Goal: Communication & Community: Answer question/provide support

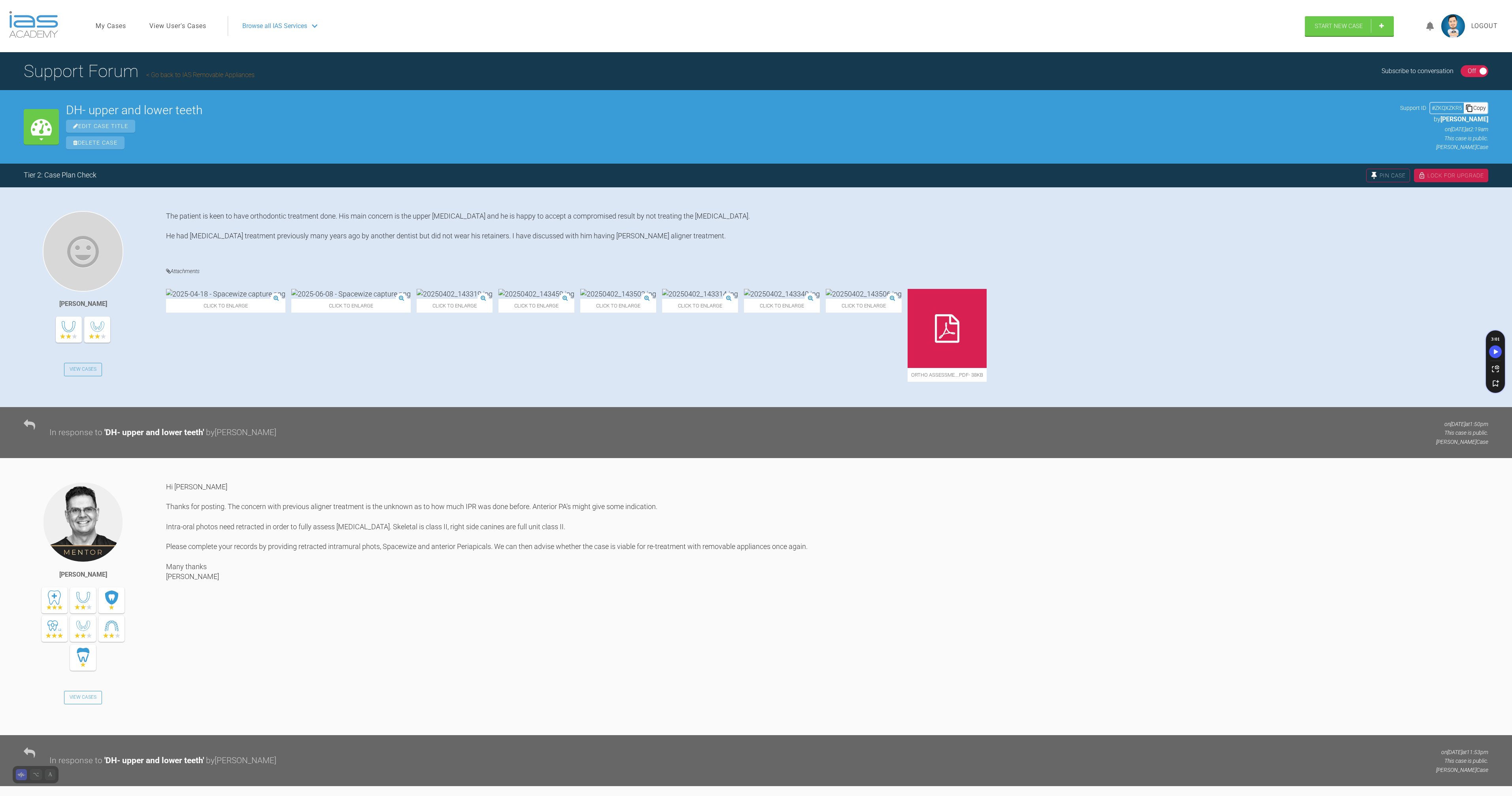
click at [1443, 22] on img at bounding box center [1453, 26] width 23 height 23
click at [913, 82] on div "Support Forum Go back to IAS Removable Appliances Subscribe to conversation On …" at bounding box center [756, 71] width 1512 height 38
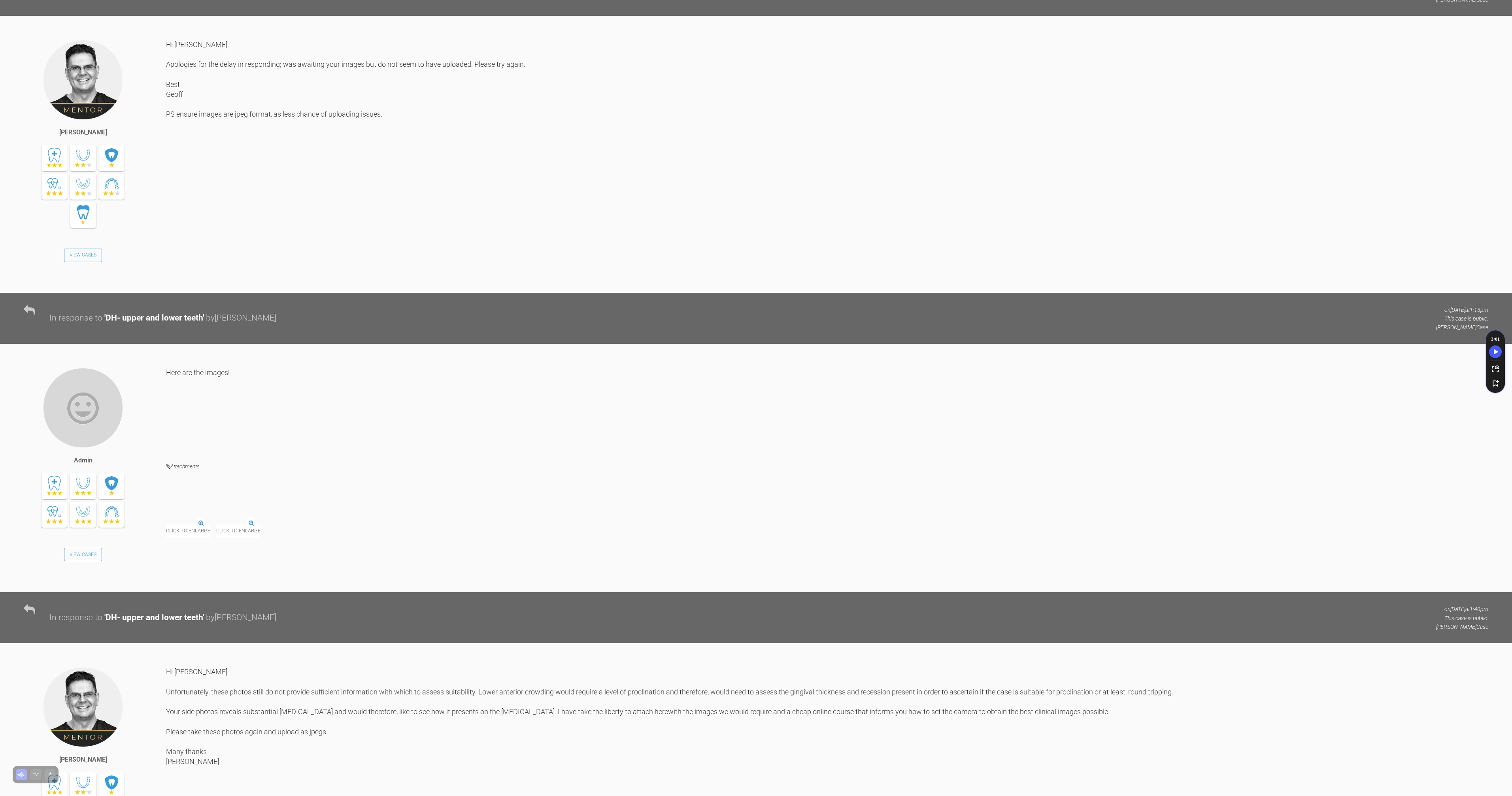
scroll to position [2241, 0]
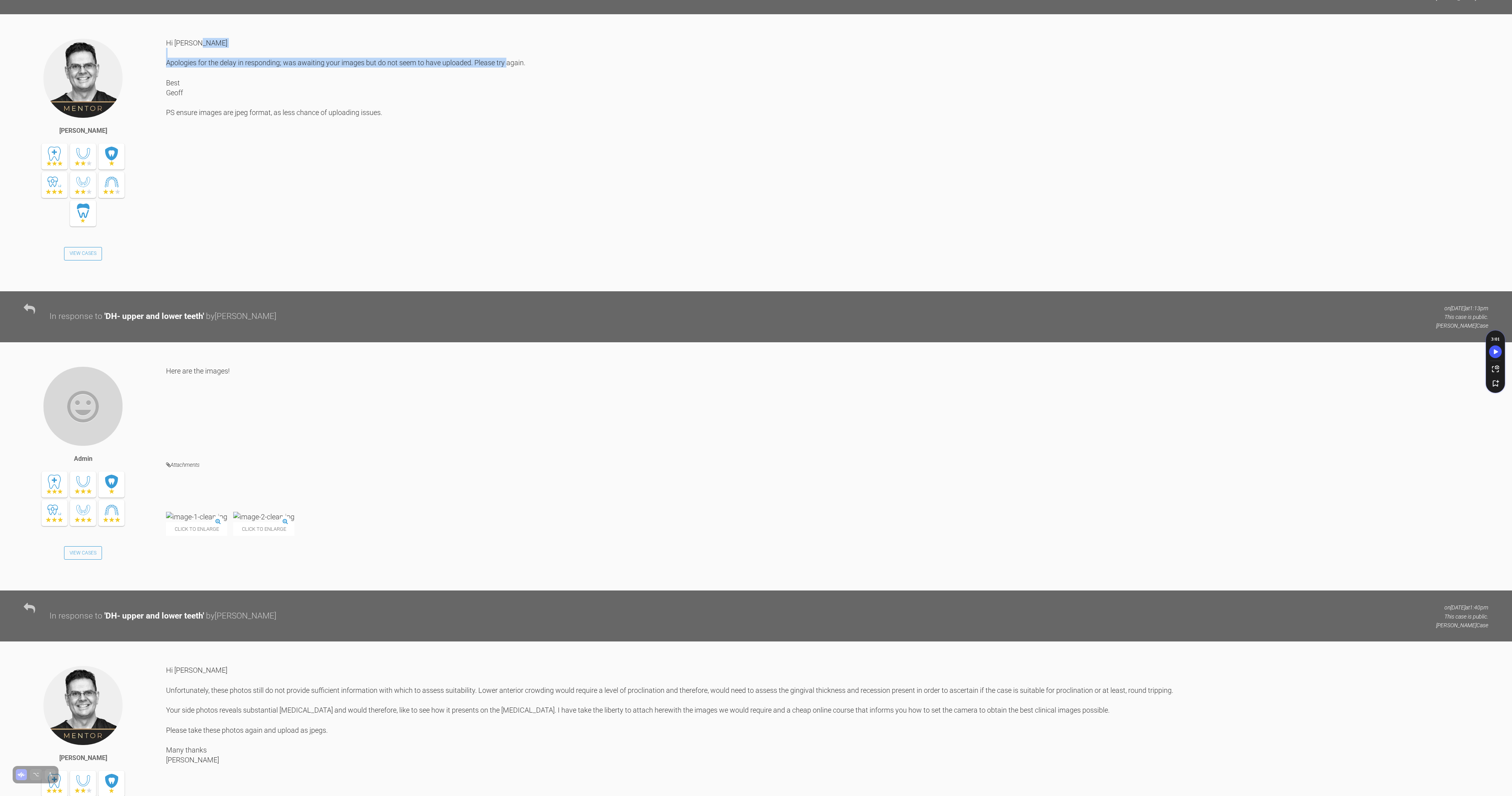
drag, startPoint x: 218, startPoint y: 201, endPoint x: 347, endPoint y: 221, distance: 130.5
click at [343, 221] on div "Hi [PERSON_NAME] Apologies for the delay in responding; was awaiting your image…" at bounding box center [827, 158] width 1322 height 241
click at [347, 221] on div "Hi [PERSON_NAME] Apologies for the delay in responding; was awaiting your image…" at bounding box center [827, 158] width 1322 height 241
drag, startPoint x: 369, startPoint y: 220, endPoint x: 310, endPoint y: 217, distance: 59.1
click at [310, 217] on div "Hi [PERSON_NAME] Apologies for the delay in responding; was awaiting your image…" at bounding box center [827, 158] width 1322 height 241
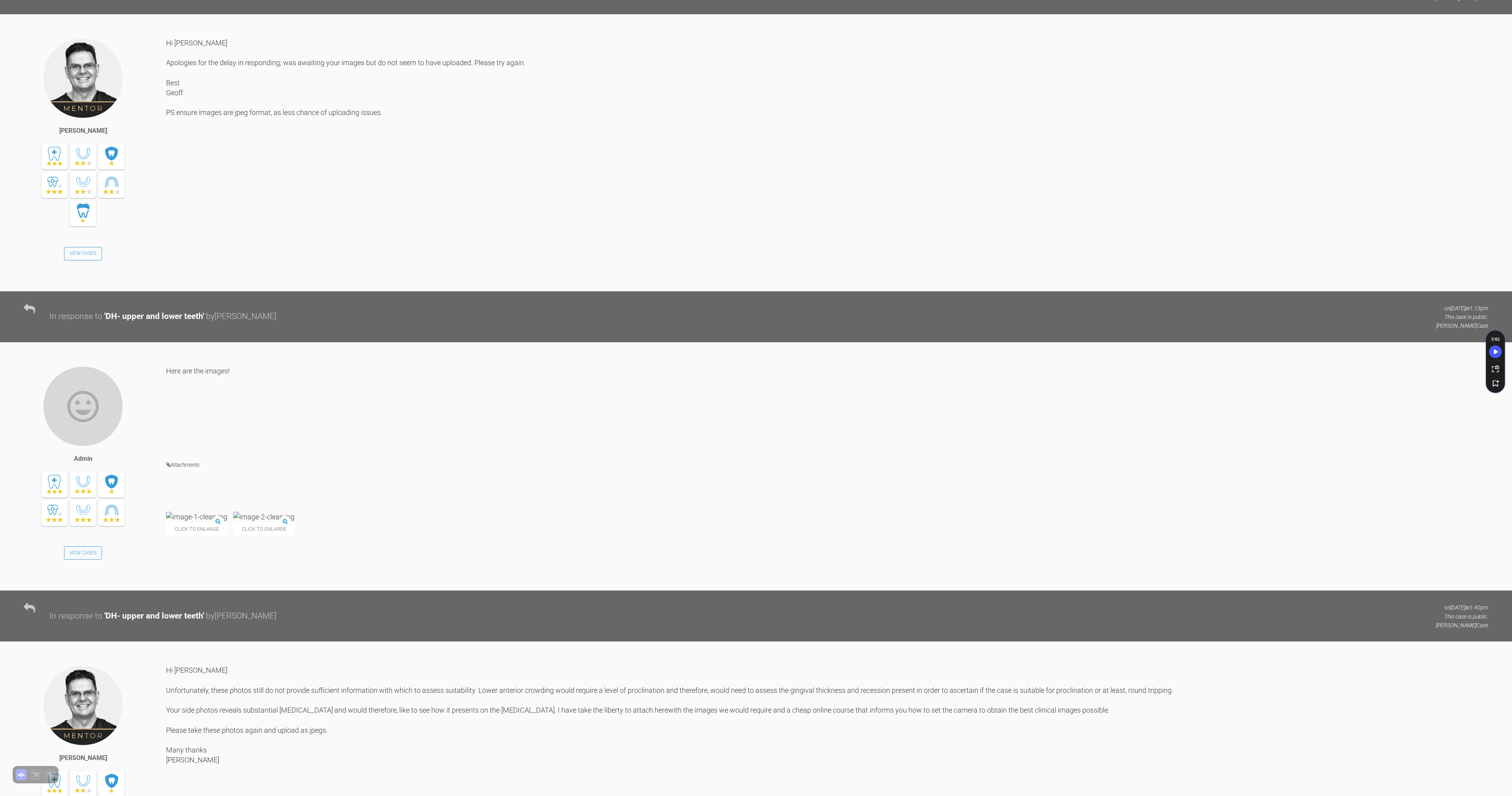
drag, startPoint x: 309, startPoint y: 217, endPoint x: 302, endPoint y: 228, distance: 13.0
click at [308, 218] on div "Hi [PERSON_NAME] Apologies for the delay in responding; was awaiting your image…" at bounding box center [827, 158] width 1322 height 241
drag, startPoint x: 279, startPoint y: 257, endPoint x: 244, endPoint y: 260, distance: 35.1
click at [244, 260] on div "Hi [PERSON_NAME] Apologies for the delay in responding; was awaiting your image…" at bounding box center [827, 158] width 1322 height 241
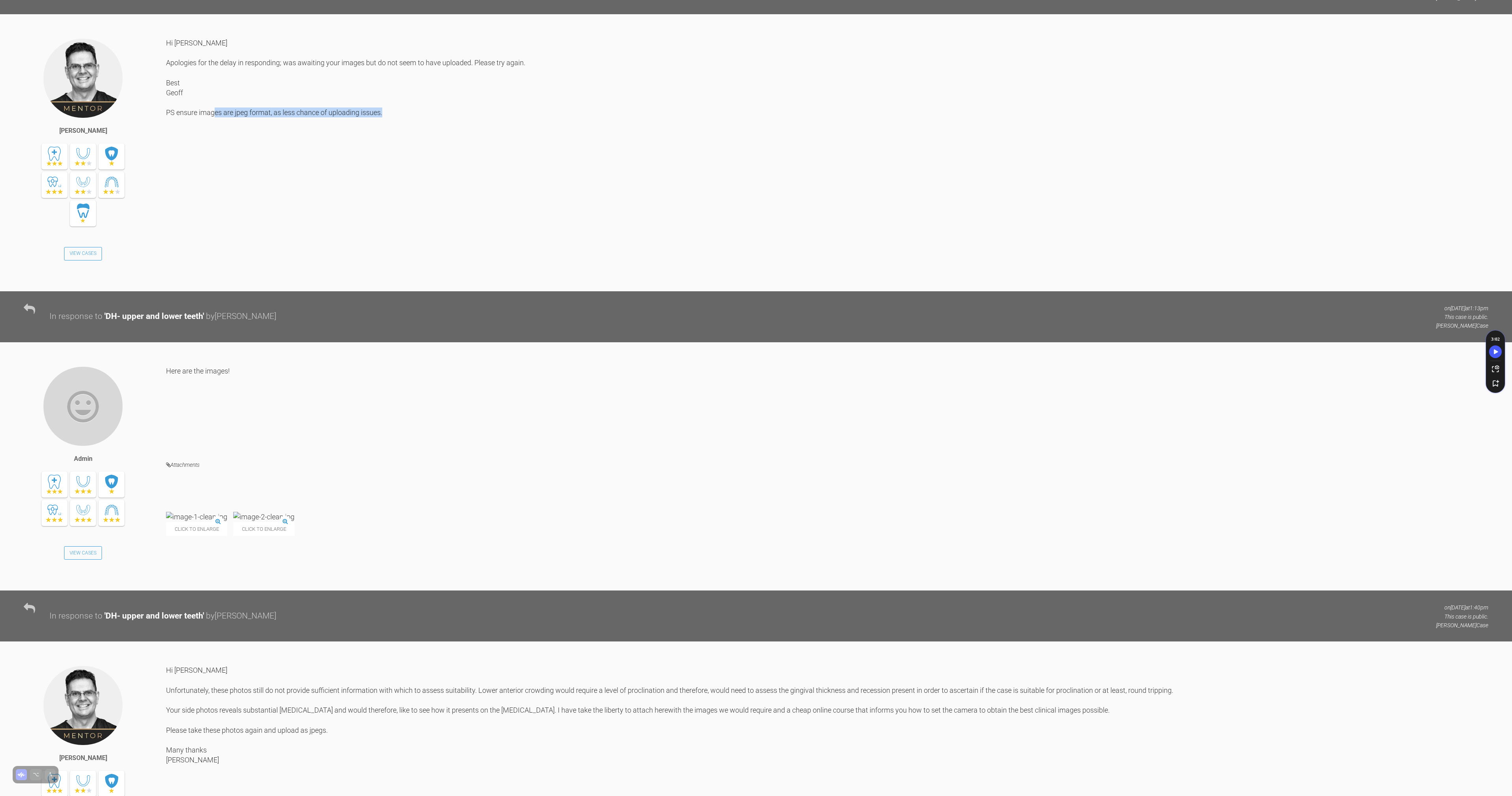
drag, startPoint x: 244, startPoint y: 260, endPoint x: 307, endPoint y: 266, distance: 63.3
click at [307, 266] on div "Hi [PERSON_NAME] Apologies for the delay in responding; was awaiting your image…" at bounding box center [827, 158] width 1322 height 241
drag, startPoint x: 307, startPoint y: 266, endPoint x: 225, endPoint y: 258, distance: 82.4
click at [225, 258] on div "Hi [PERSON_NAME] Apologies for the delay in responding; was awaiting your image…" at bounding box center [827, 158] width 1322 height 241
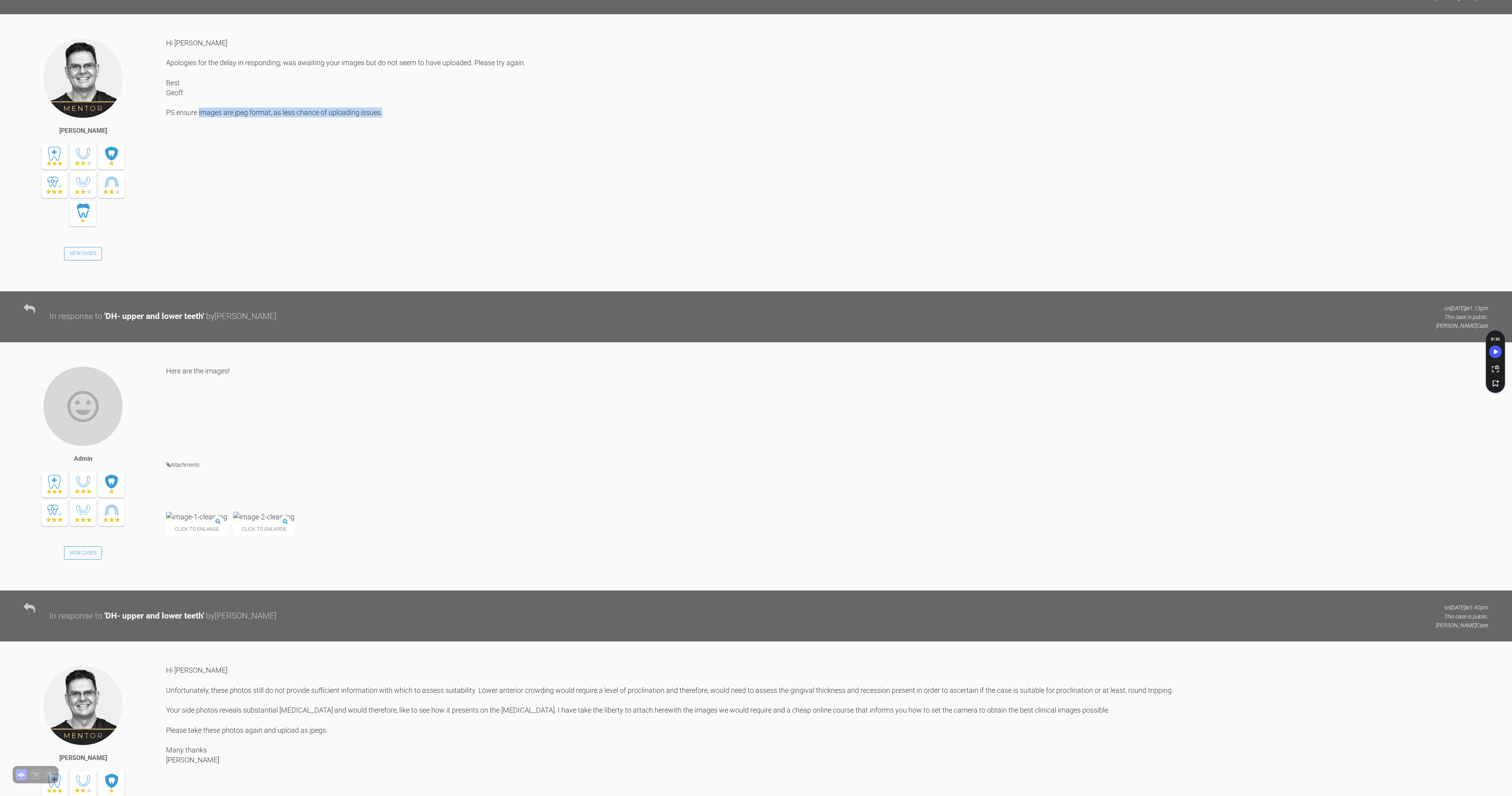
click at [225, 258] on div "Hi [PERSON_NAME] Apologies for the delay in responding; was awaiting your image…" at bounding box center [827, 158] width 1322 height 241
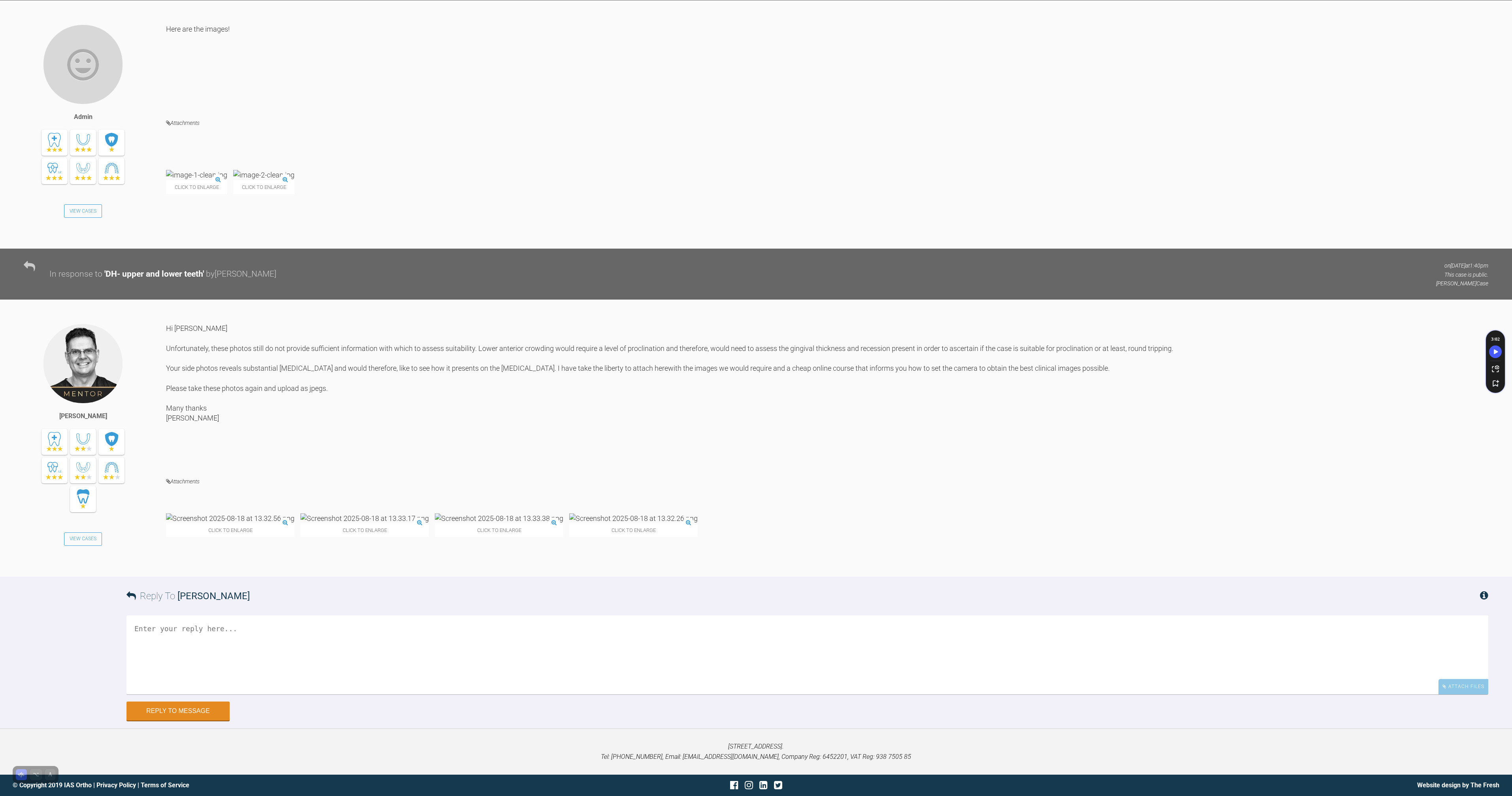
scroll to position [2780, 0]
click at [283, 323] on div "Hi [PERSON_NAME] Unfortunately, these photos still do not provide sufficient in…" at bounding box center [827, 394] width 1322 height 141
drag, startPoint x: 275, startPoint y: 321, endPoint x: 215, endPoint y: 325, distance: 60.1
click at [215, 325] on div "Hi [PERSON_NAME] Unfortunately, these photos still do not provide sufficient in…" at bounding box center [827, 394] width 1322 height 141
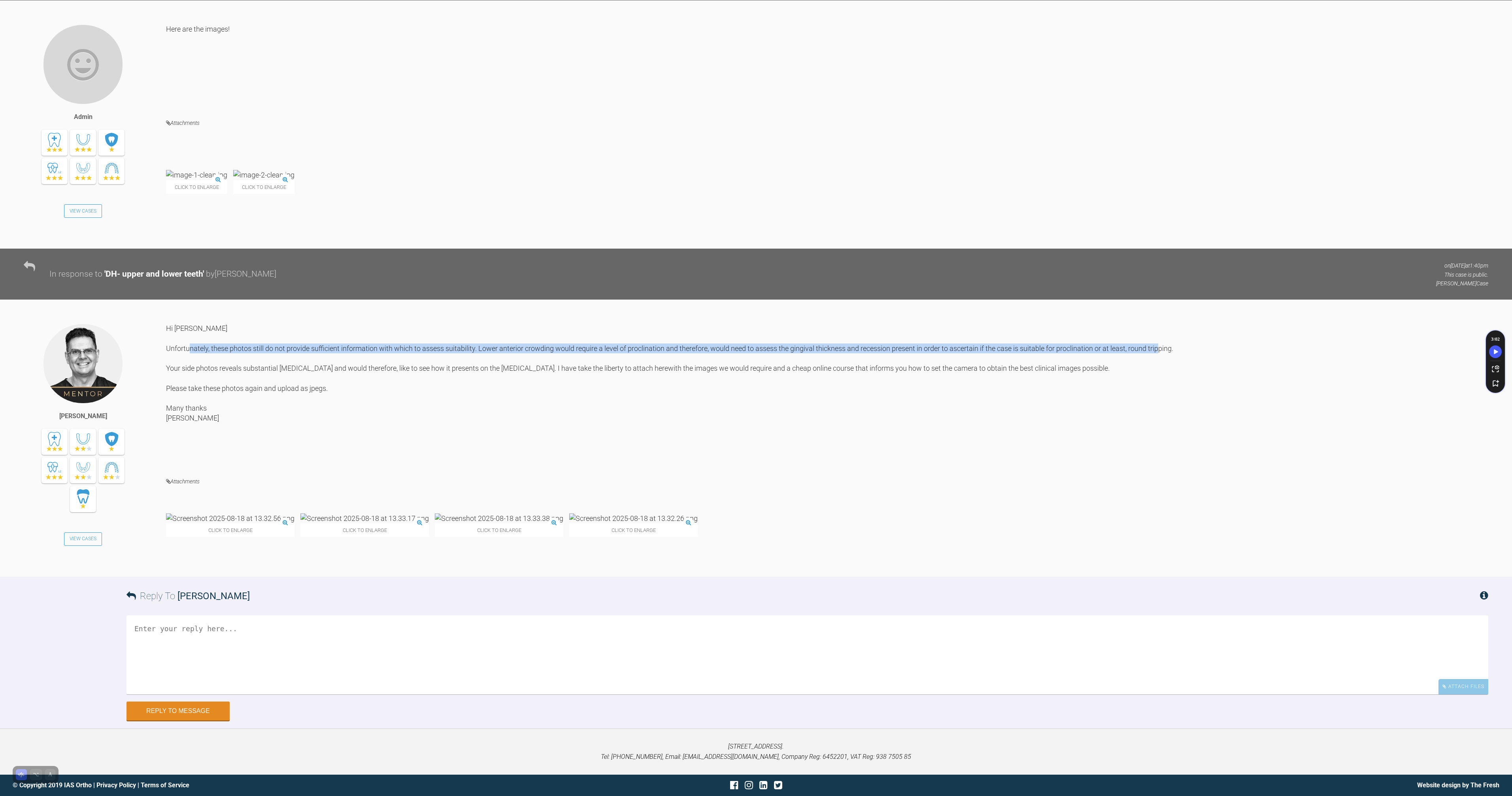
drag, startPoint x: 215, startPoint y: 325, endPoint x: 336, endPoint y: 331, distance: 121.1
click at [335, 331] on div "Hi [PERSON_NAME] Unfortunately, these photos still do not provide sufficient in…" at bounding box center [827, 394] width 1322 height 141
click at [336, 331] on div "Hi [PERSON_NAME] Unfortunately, these photos still do not provide sufficient in…" at bounding box center [827, 394] width 1322 height 141
drag, startPoint x: 333, startPoint y: 331, endPoint x: 205, endPoint y: 321, distance: 128.4
click at [205, 323] on div "Hi [PERSON_NAME] Unfortunately, these photos still do not provide sufficient in…" at bounding box center [827, 394] width 1322 height 141
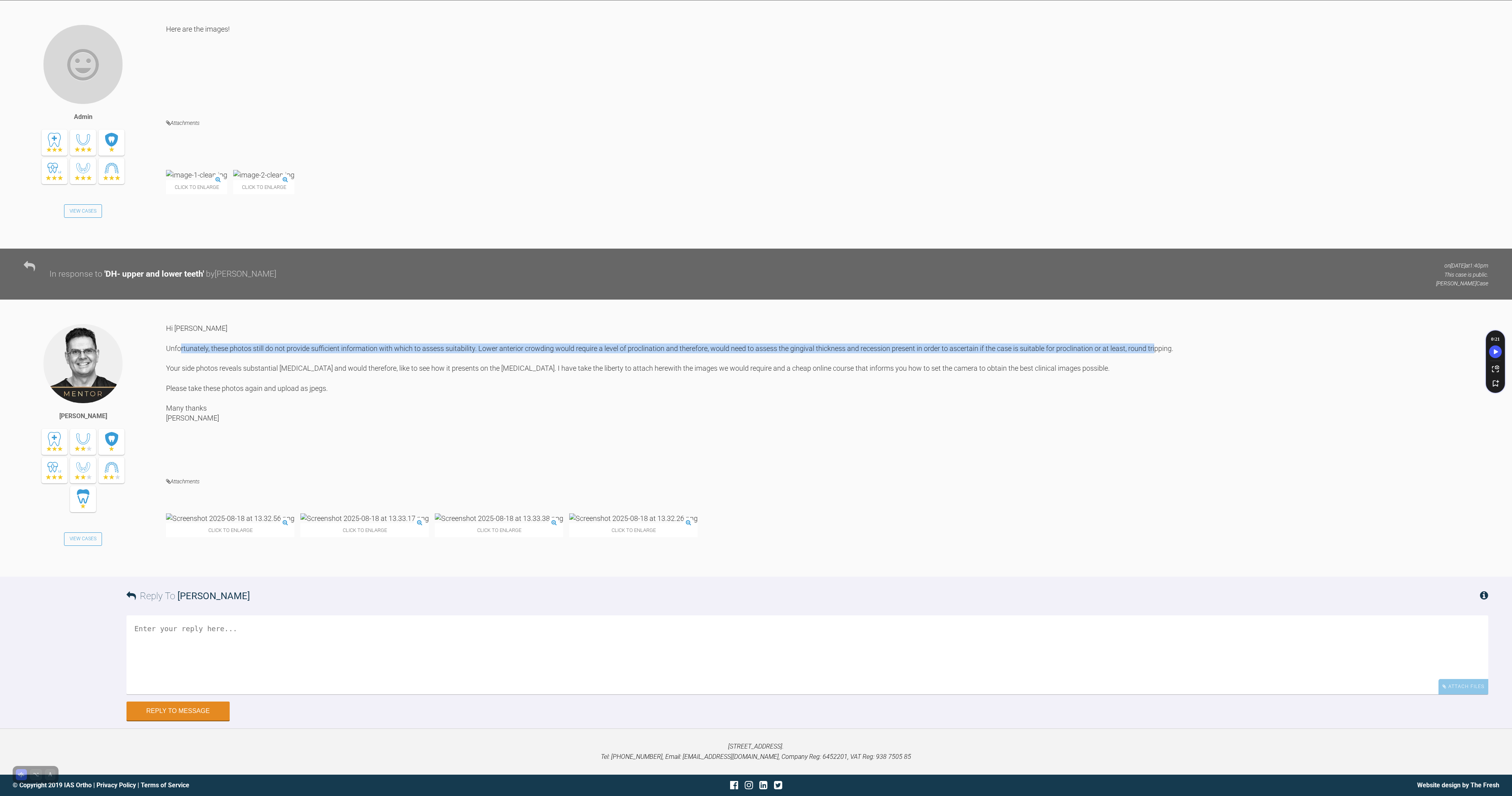
click at [205, 323] on div "Hi [PERSON_NAME] Unfortunately, these photos still do not provide sufficient in…" at bounding box center [827, 394] width 1322 height 141
drag, startPoint x: 352, startPoint y: 329, endPoint x: 399, endPoint y: 330, distance: 47.0
click at [392, 330] on div "Hi [PERSON_NAME] Unfortunately, these photos still do not provide sufficient in…" at bounding box center [827, 394] width 1322 height 141
click at [399, 330] on div "Hi [PERSON_NAME] Unfortunately, these photos still do not provide sufficient in…" at bounding box center [827, 394] width 1322 height 141
drag, startPoint x: 399, startPoint y: 330, endPoint x: 512, endPoint y: 326, distance: 113.1
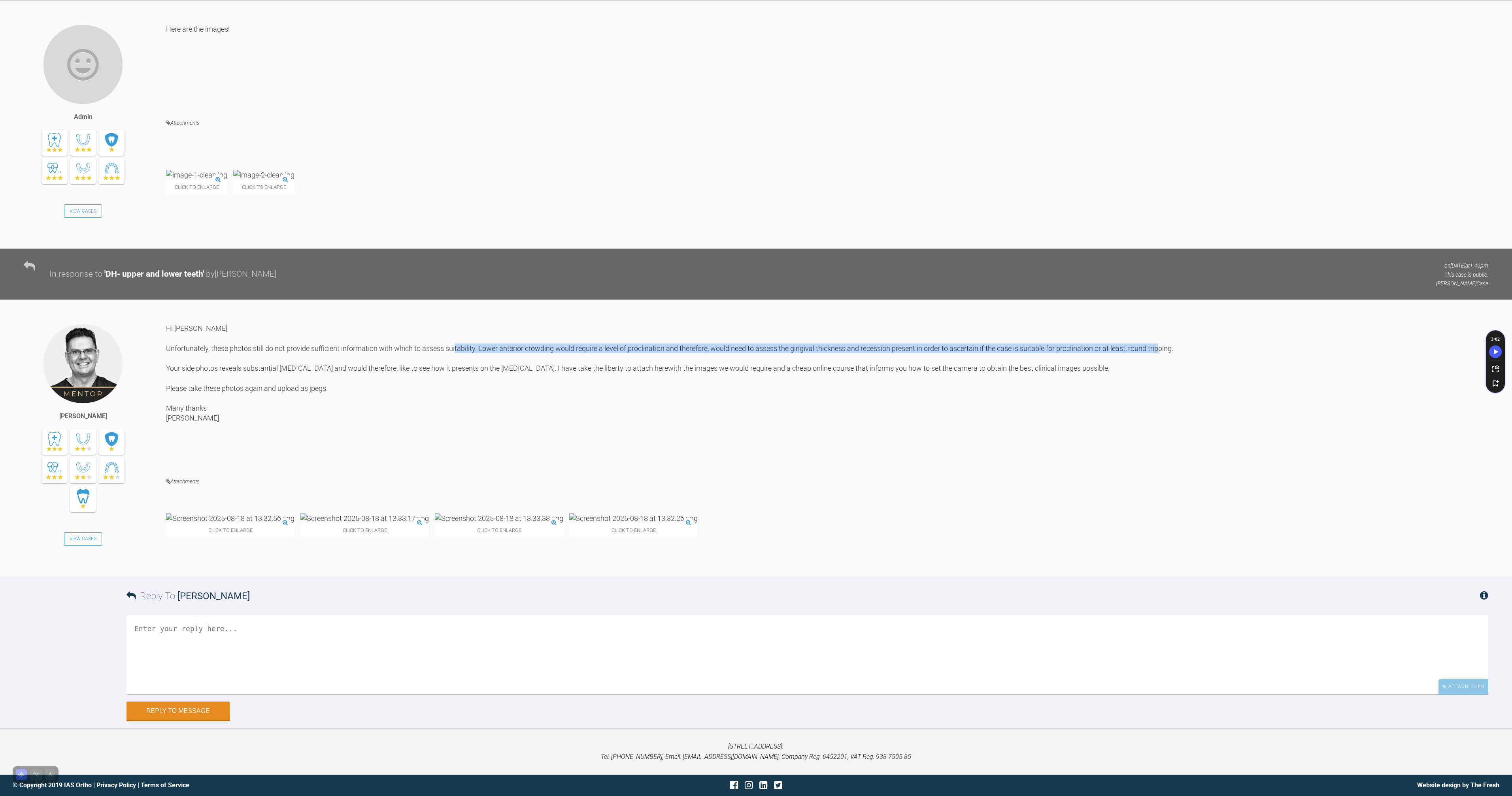
click at [491, 326] on div "Hi [PERSON_NAME] Unfortunately, these photos still do not provide sufficient in…" at bounding box center [827, 394] width 1322 height 141
drag, startPoint x: 512, startPoint y: 326, endPoint x: 517, endPoint y: 323, distance: 5.8
click at [513, 326] on div "Hi [PERSON_NAME] Unfortunately, these photos still do not provide sufficient in…" at bounding box center [827, 394] width 1322 height 141
drag, startPoint x: 517, startPoint y: 323, endPoint x: 458, endPoint y: 316, distance: 59.4
click at [458, 323] on div "Hi [PERSON_NAME] Unfortunately, these photos still do not provide sufficient in…" at bounding box center [827, 394] width 1322 height 141
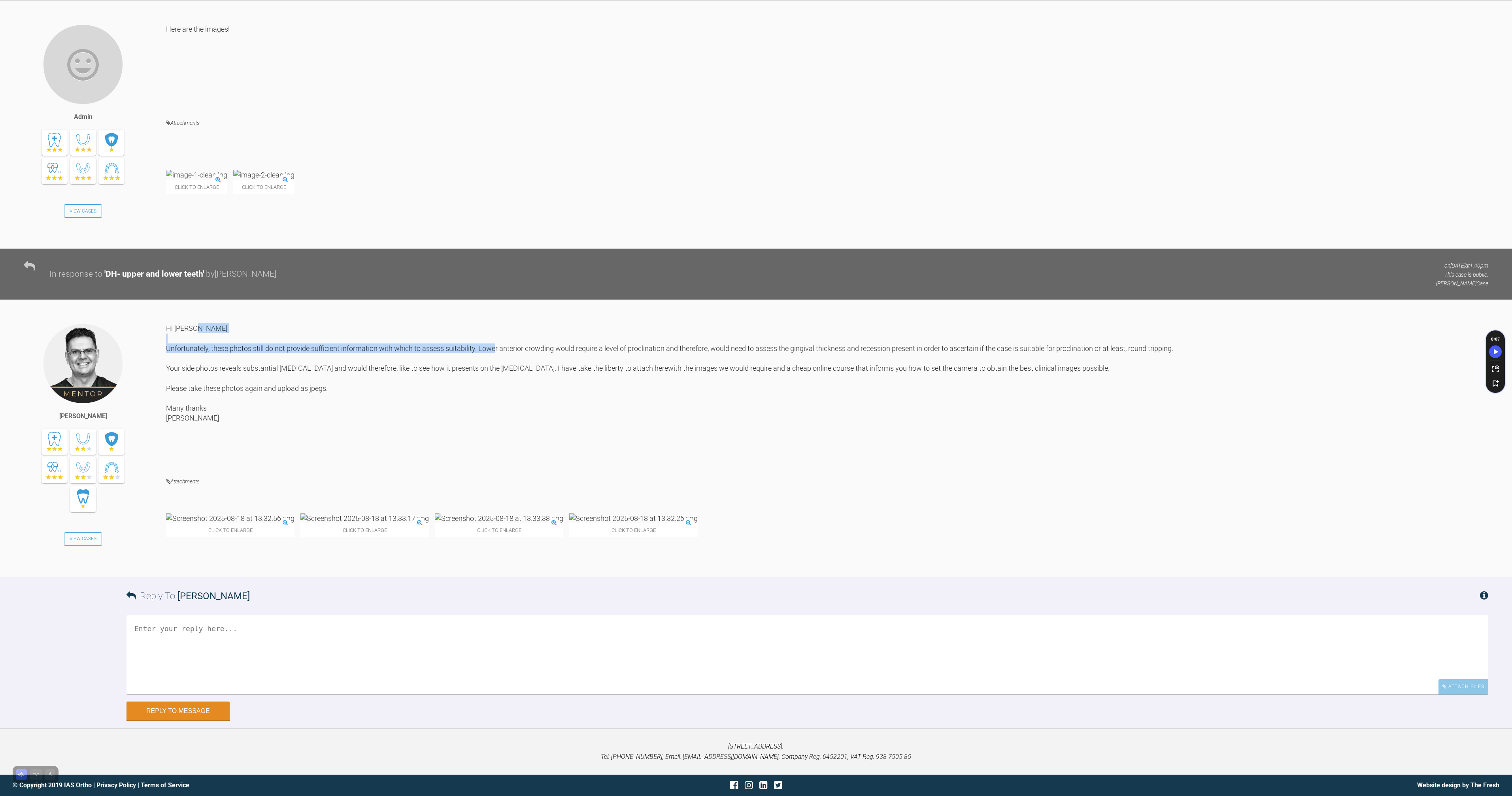
click at [458, 323] on div "Hi [PERSON_NAME] Unfortunately, these photos still do not provide sufficient in…" at bounding box center [827, 394] width 1322 height 141
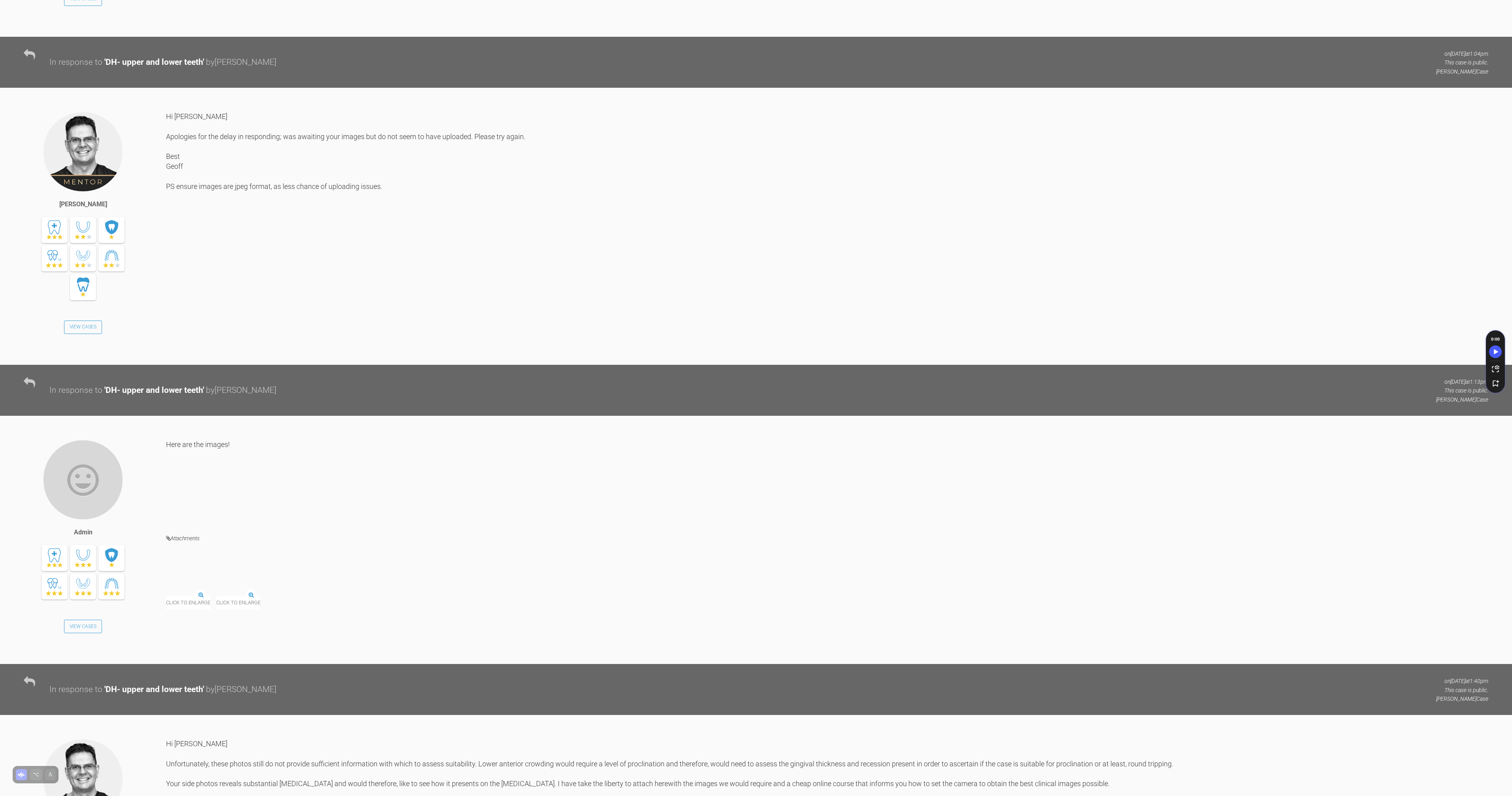
scroll to position [1840, 0]
drag, startPoint x: 234, startPoint y: 264, endPoint x: 349, endPoint y: 290, distance: 117.9
click at [349, 290] on div "Hi [PERSON_NAME] Apologies for the delay in responding; was awaiting your image…" at bounding box center [827, 231] width 1322 height 241
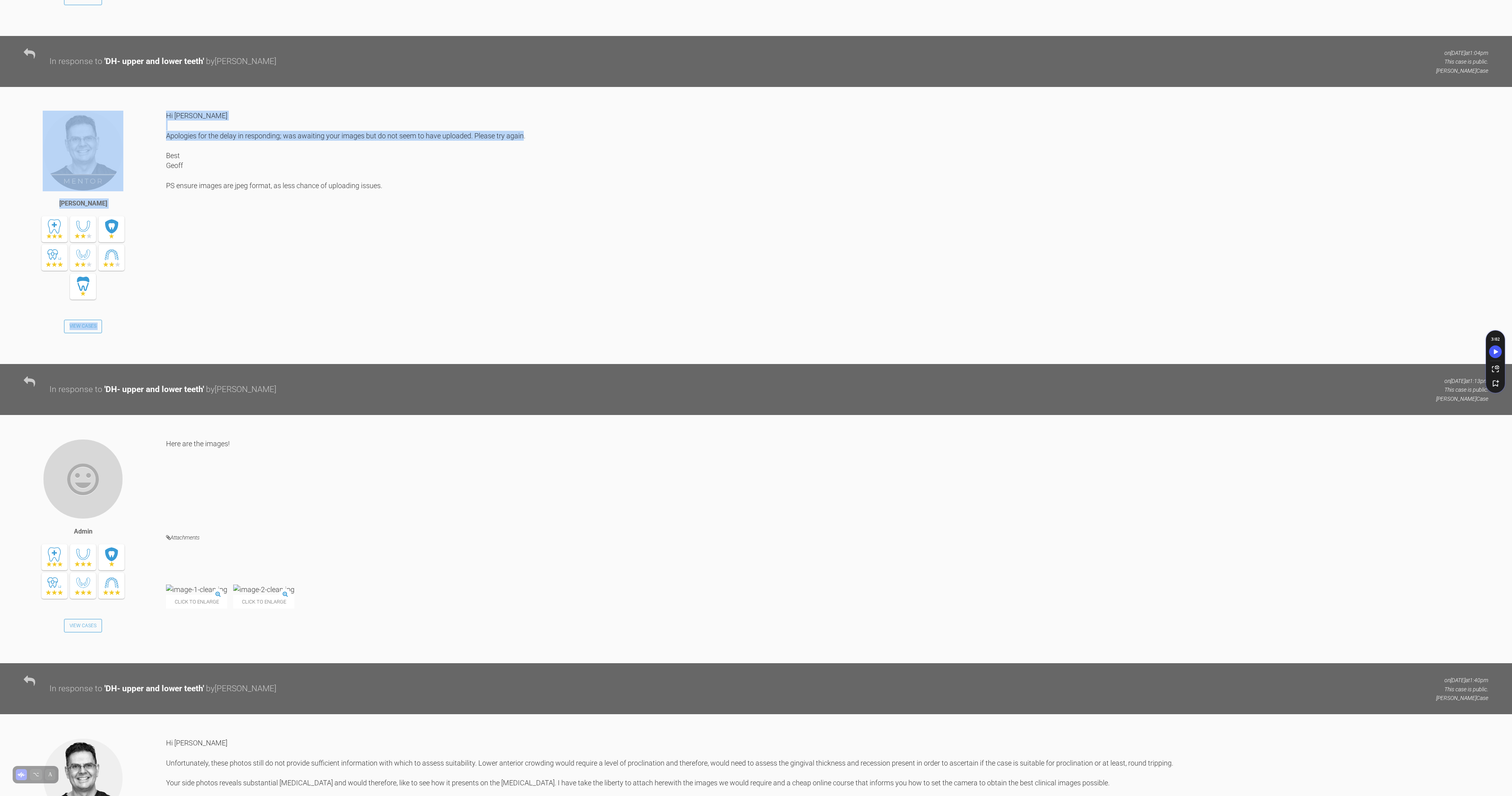
click at [130, 243] on div "Geoff Stone View Cases Hi Hannah Apologies for the delay in responding; was awa…" at bounding box center [756, 238] width 1512 height 254
click at [237, 280] on div "Hi [PERSON_NAME] Apologies for the delay in responding; was awaiting your image…" at bounding box center [827, 231] width 1322 height 241
drag, startPoint x: 227, startPoint y: 274, endPoint x: 220, endPoint y: 273, distance: 7.1
click at [220, 273] on div "Hi [PERSON_NAME] Apologies for the delay in responding; was awaiting your image…" at bounding box center [827, 231] width 1322 height 241
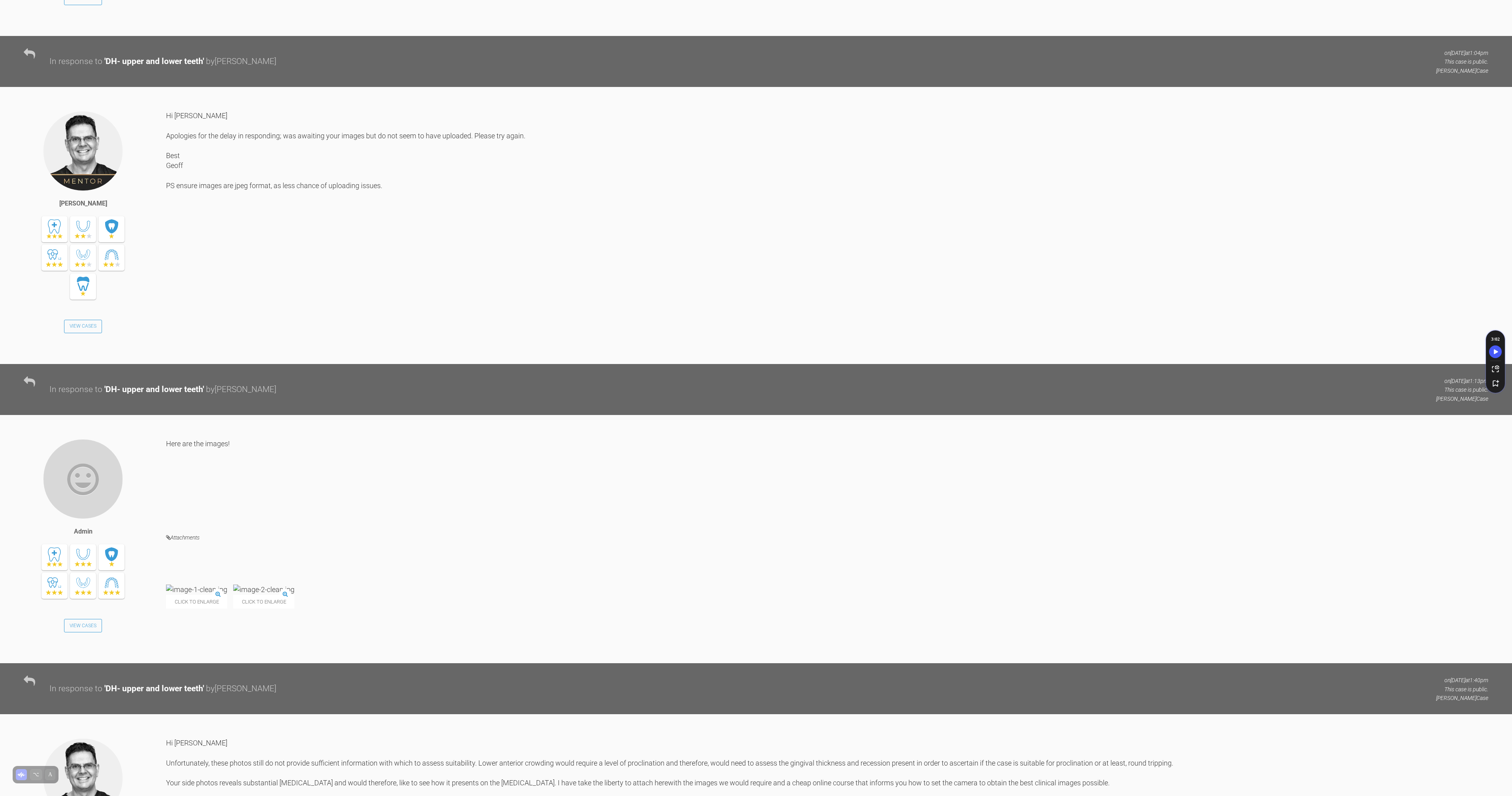
drag, startPoint x: 325, startPoint y: 279, endPoint x: 338, endPoint y: 280, distance: 13.0
click at [337, 280] on div "Hi [PERSON_NAME] Apologies for the delay in responding; was awaiting your image…" at bounding box center [827, 231] width 1322 height 241
click at [338, 280] on div "Hi [PERSON_NAME] Apologies for the delay in responding; was awaiting your image…" at bounding box center [827, 231] width 1322 height 241
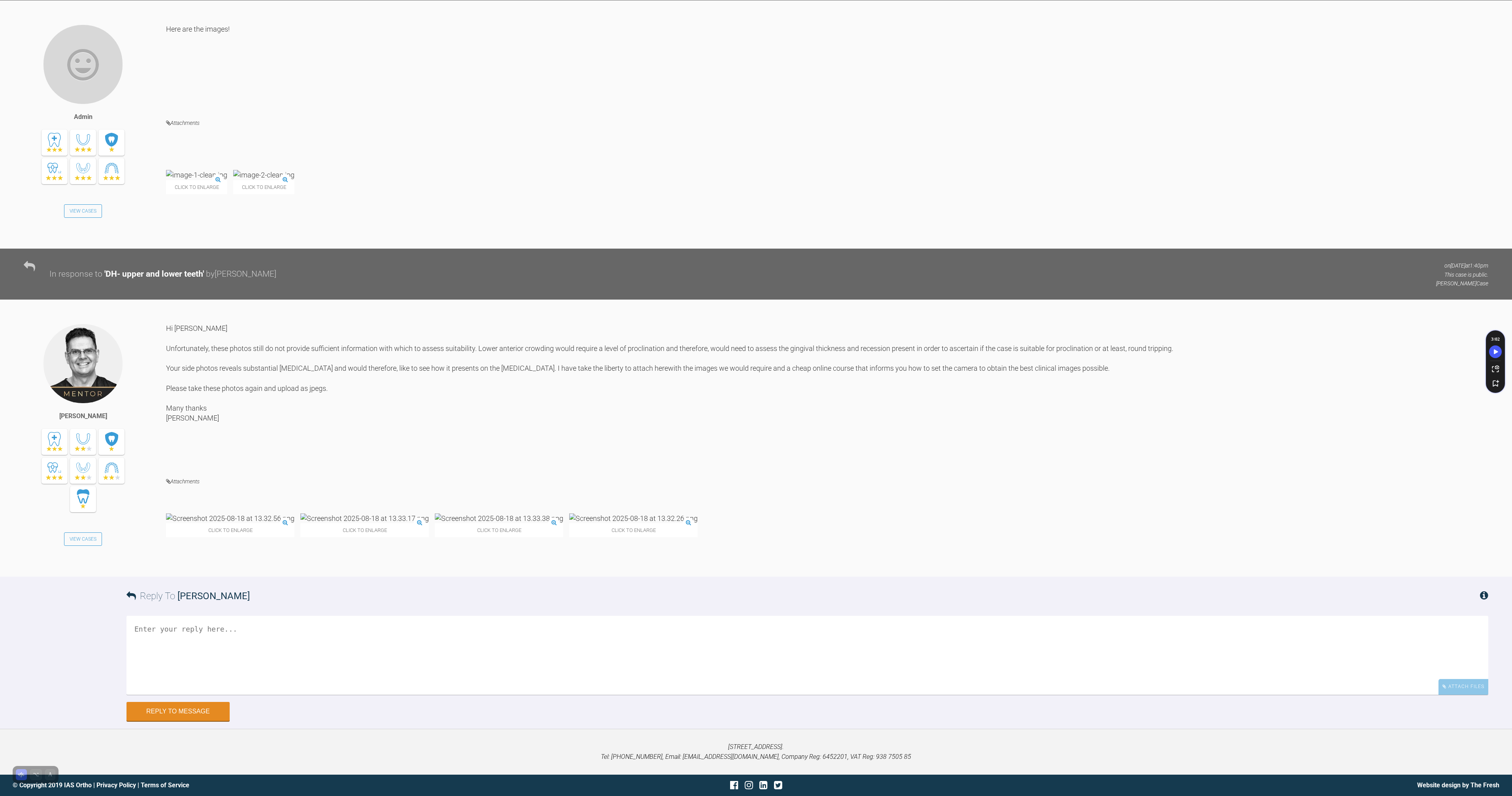
scroll to position [2438, 0]
